Goal: Task Accomplishment & Management: Manage account settings

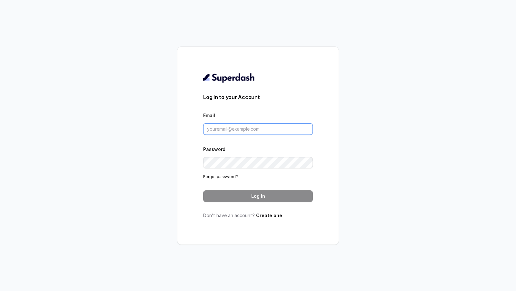
click at [251, 125] on input "Email" at bounding box center [258, 129] width 110 height 12
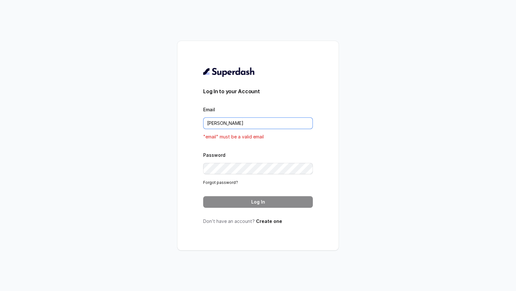
type input "[EMAIL_ADDRESS][DOMAIN_NAME]"
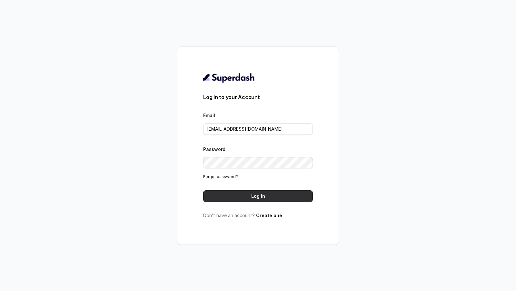
click at [276, 198] on button "Log In" at bounding box center [258, 196] width 110 height 12
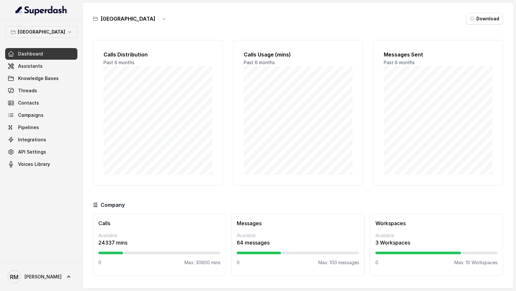
click at [64, 33] on button "[GEOGRAPHIC_DATA]" at bounding box center [41, 32] width 72 height 12
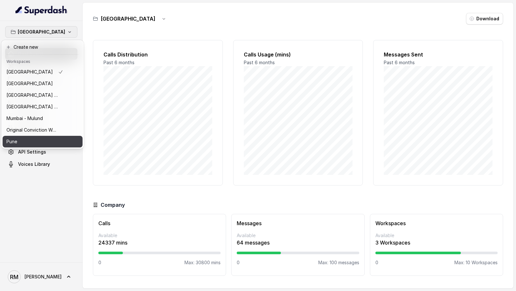
click at [30, 142] on div "Pune" at bounding box center [34, 142] width 57 height 8
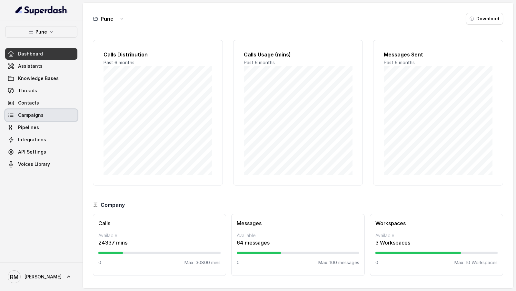
click at [48, 114] on link "Campaigns" at bounding box center [41, 115] width 72 height 12
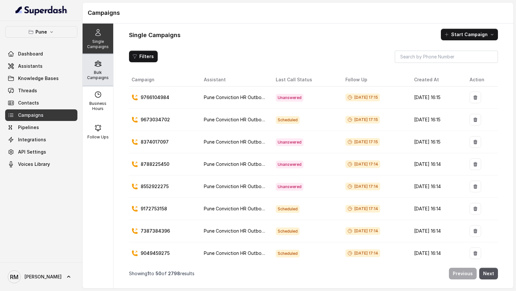
click at [98, 72] on p "Bulk Campaigns" at bounding box center [97, 75] width 25 height 10
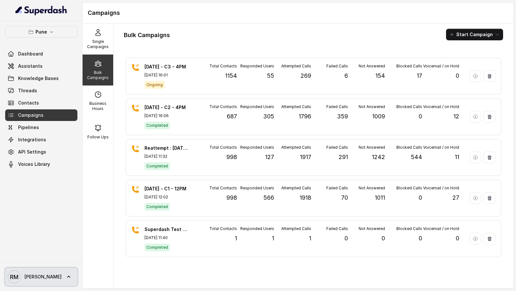
click at [28, 277] on span "[PERSON_NAME]" at bounding box center [43, 277] width 37 height 6
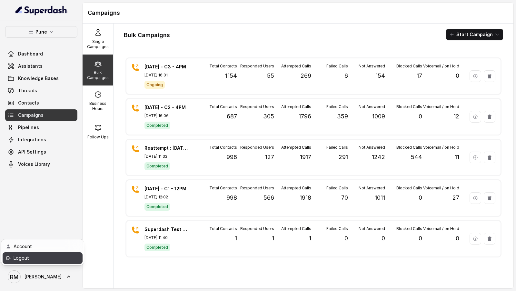
click at [55, 260] on div "Logout" at bounding box center [41, 258] width 55 height 8
